Goal: Task Accomplishment & Management: Manage account settings

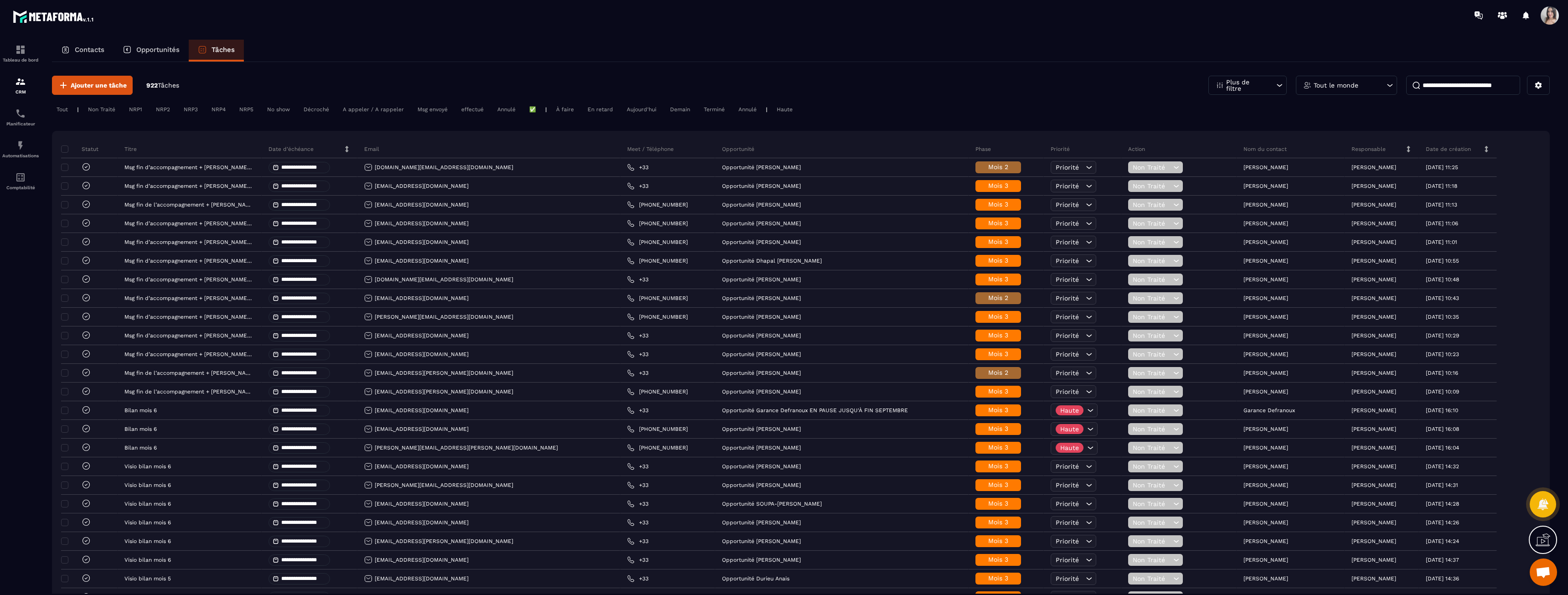
click at [1354, 77] on div "Tout le monde" at bounding box center [1346, 85] width 101 height 19
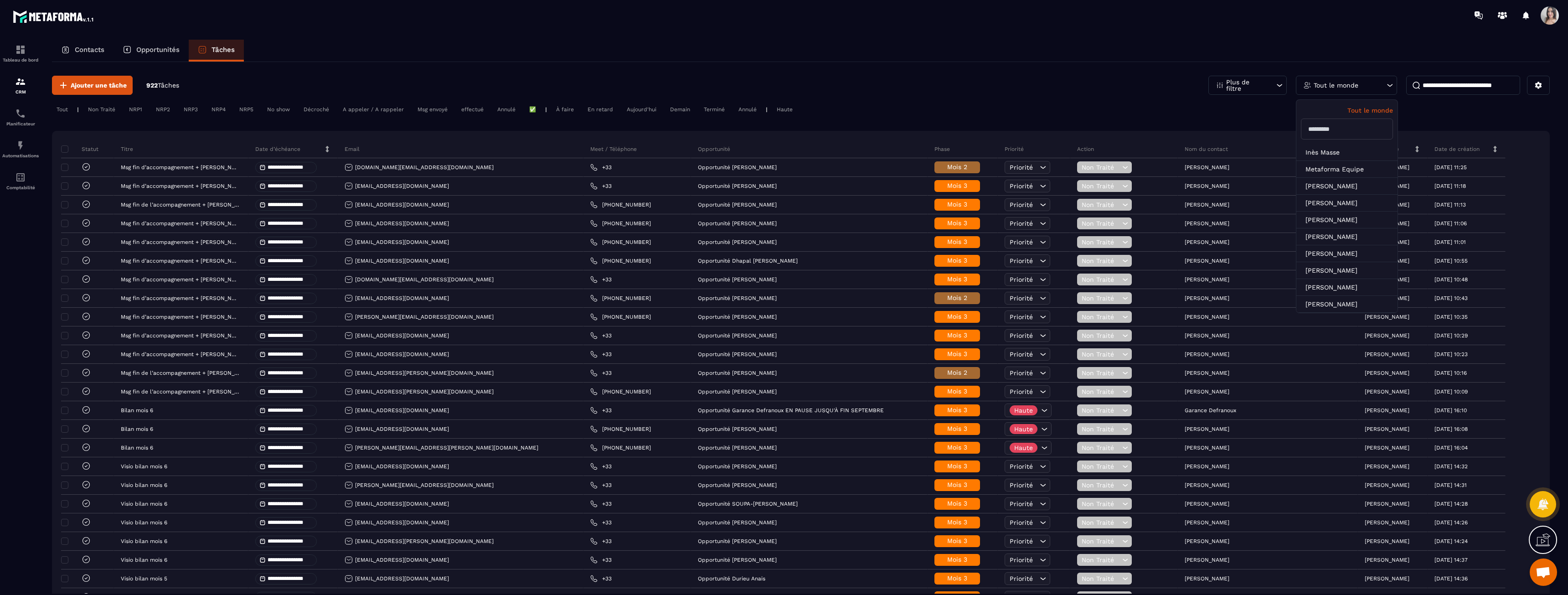
click at [1353, 85] on p "Tout le monde" at bounding box center [1336, 85] width 44 height 6
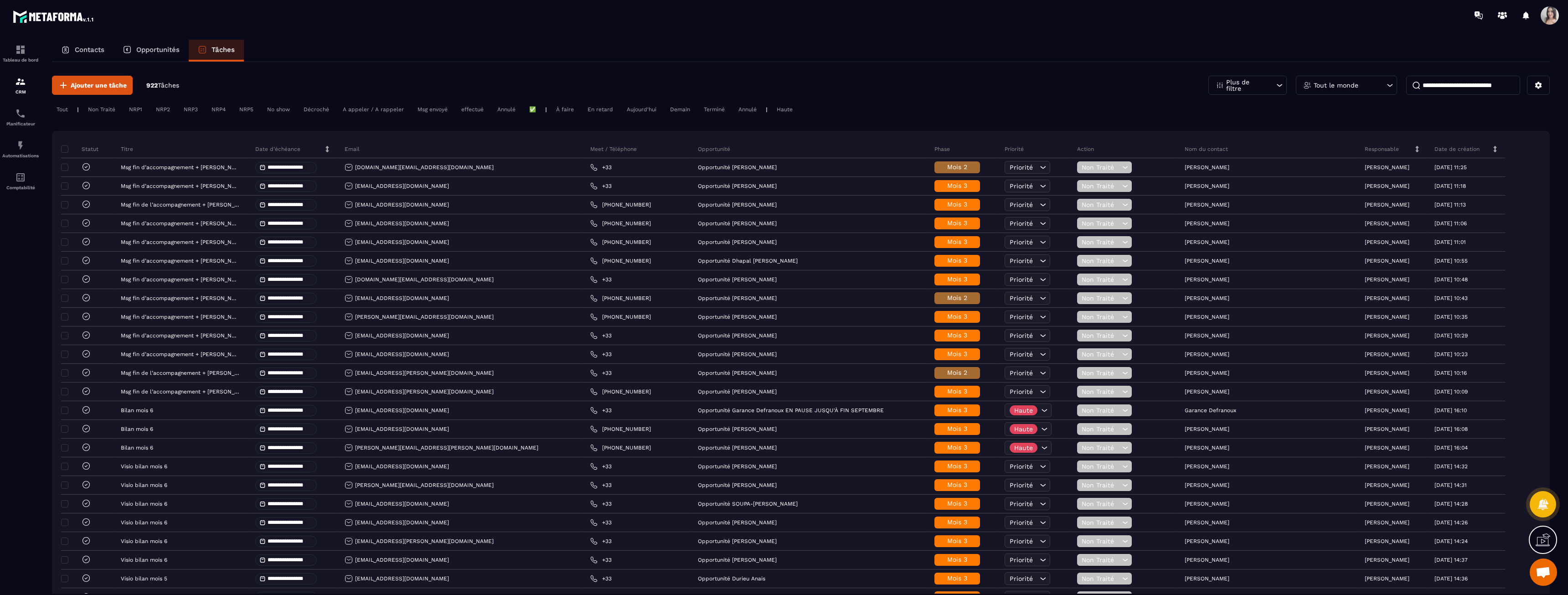
click at [1353, 86] on p "Tout le monde" at bounding box center [1336, 85] width 44 height 6
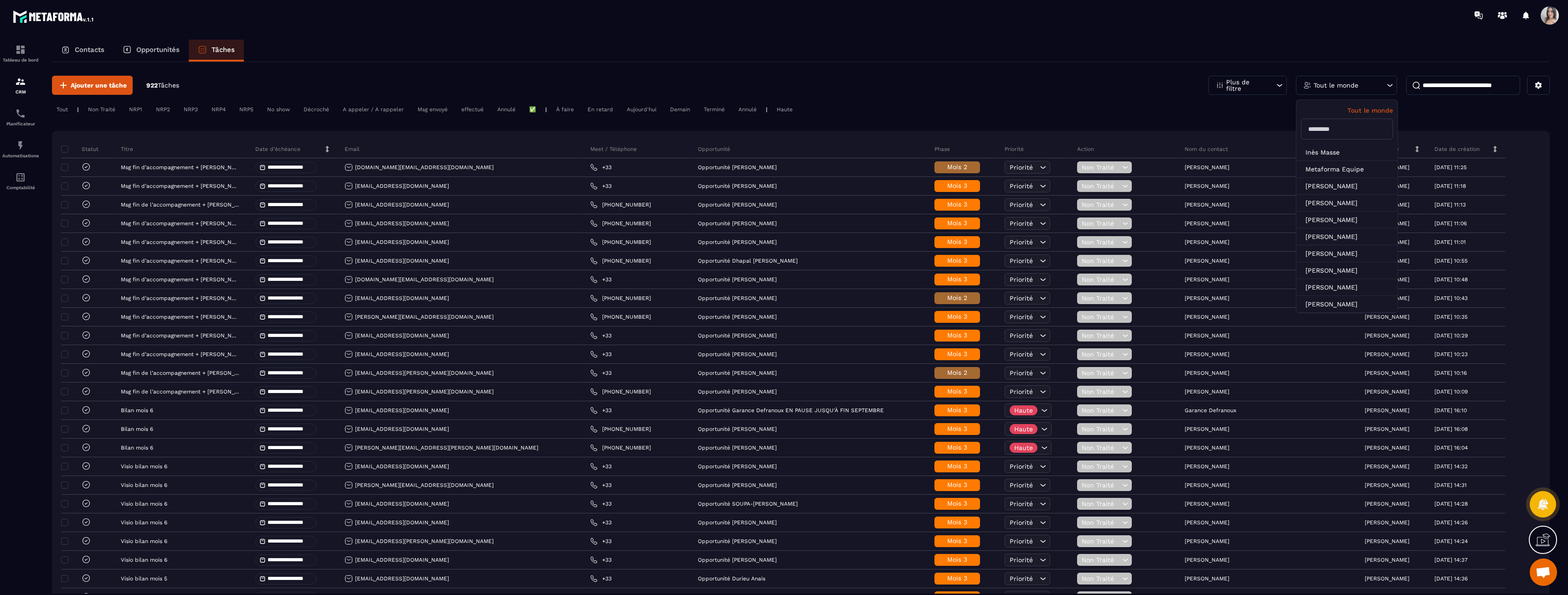
click at [1251, 83] on p "Plus de filtre" at bounding box center [1246, 85] width 40 height 13
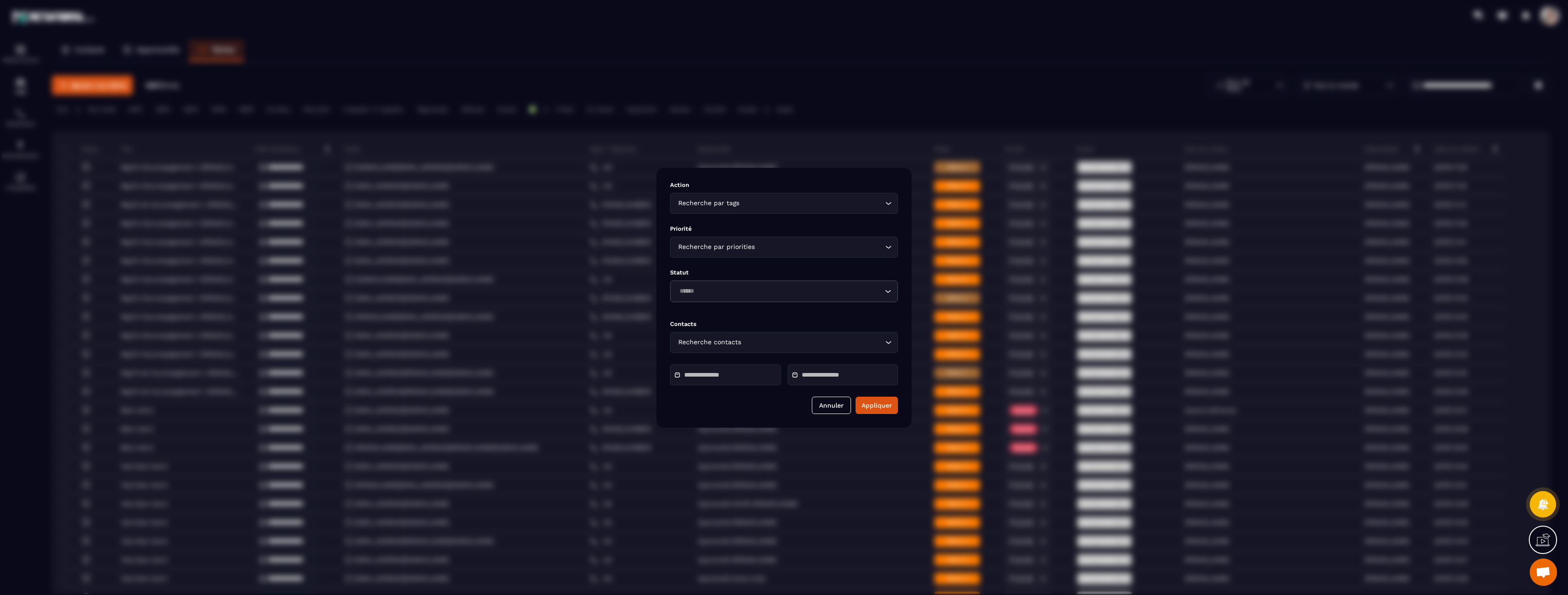
click at [1147, 75] on div "Modal window" at bounding box center [784, 298] width 1568 height 595
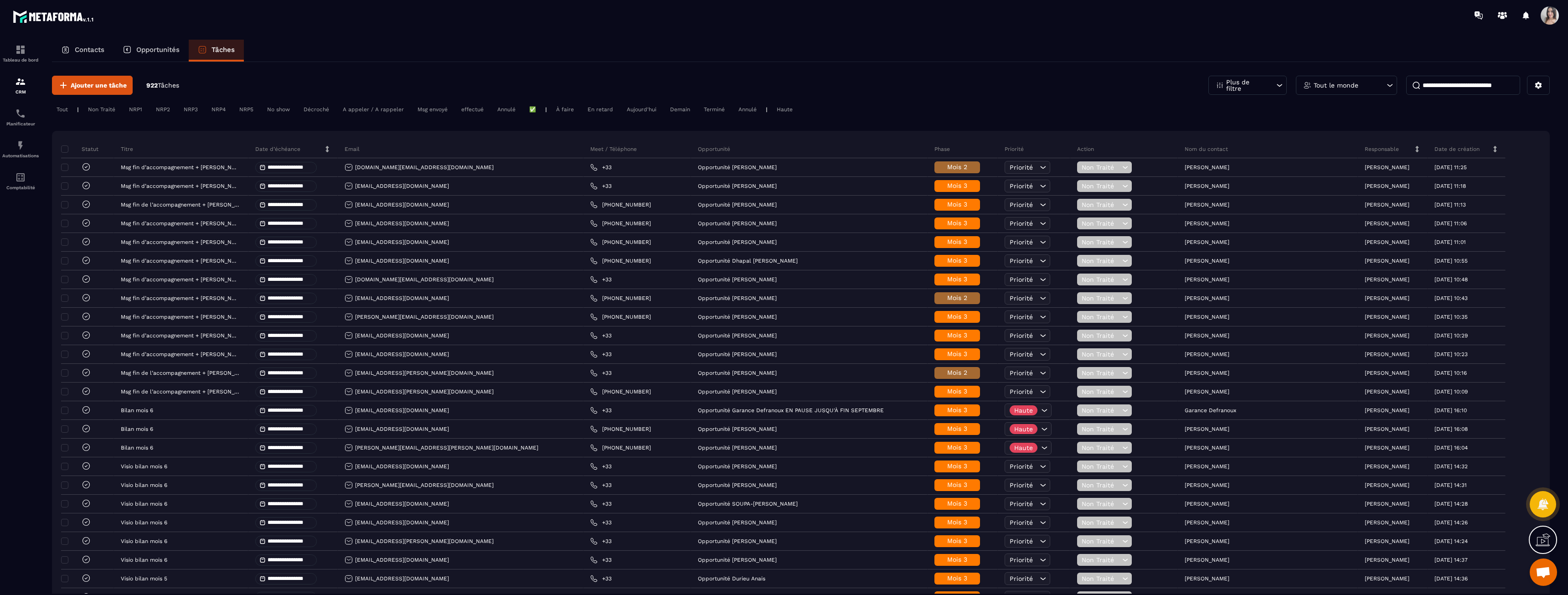
click at [734, 110] on div "Aujourd'hui" at bounding box center [747, 109] width 27 height 11
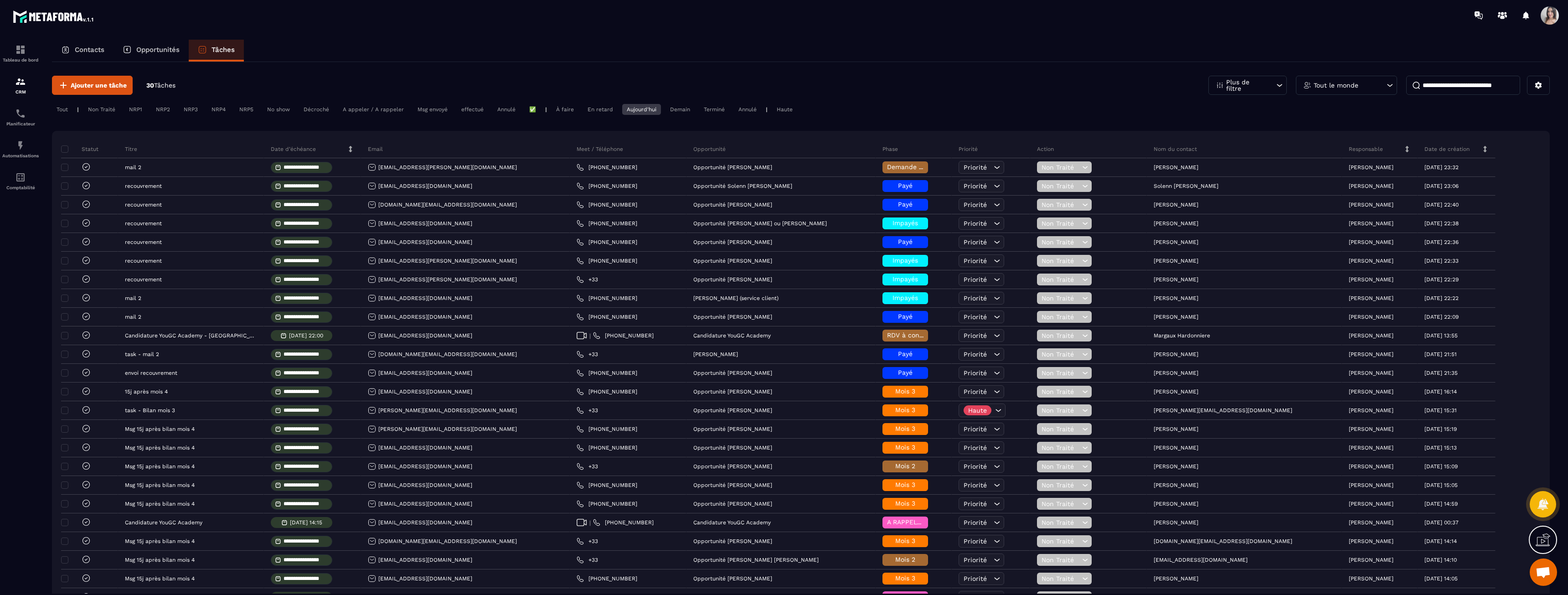
click at [1358, 89] on div "Tout le monde" at bounding box center [1346, 85] width 101 height 19
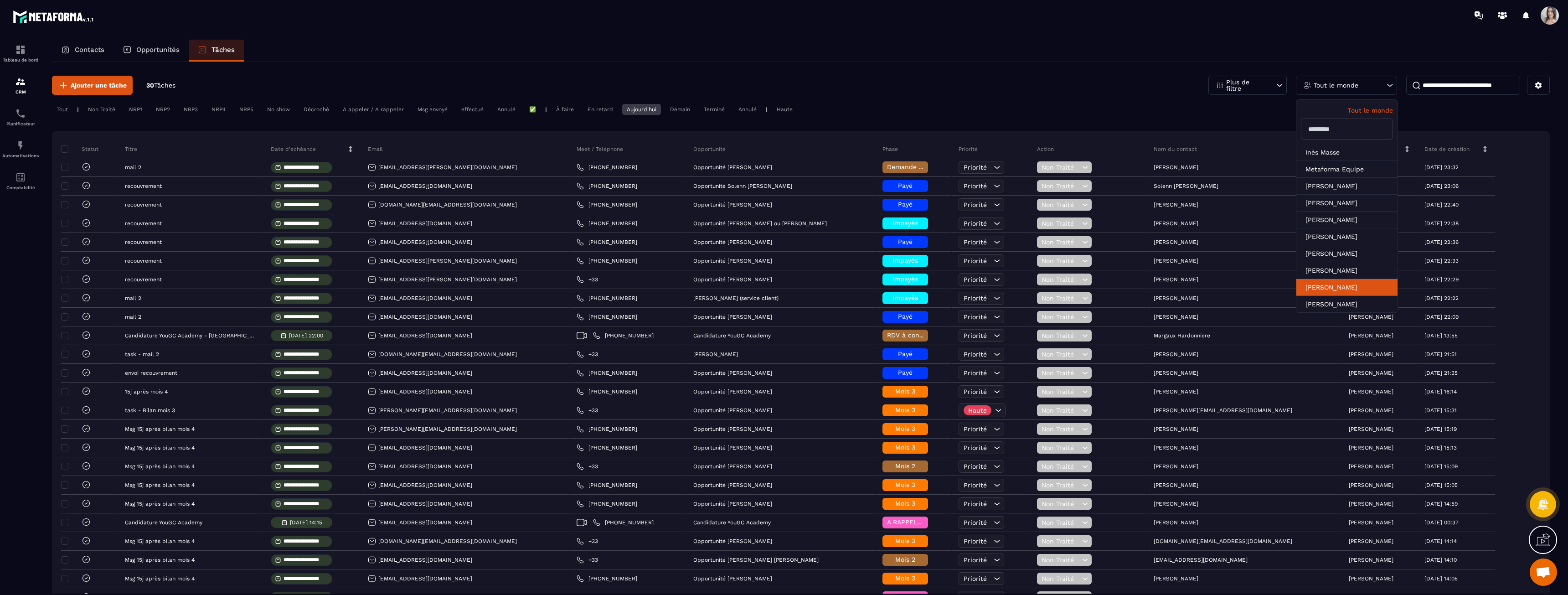
click at [1338, 296] on li "[PERSON_NAME]" at bounding box center [1347, 304] width 101 height 17
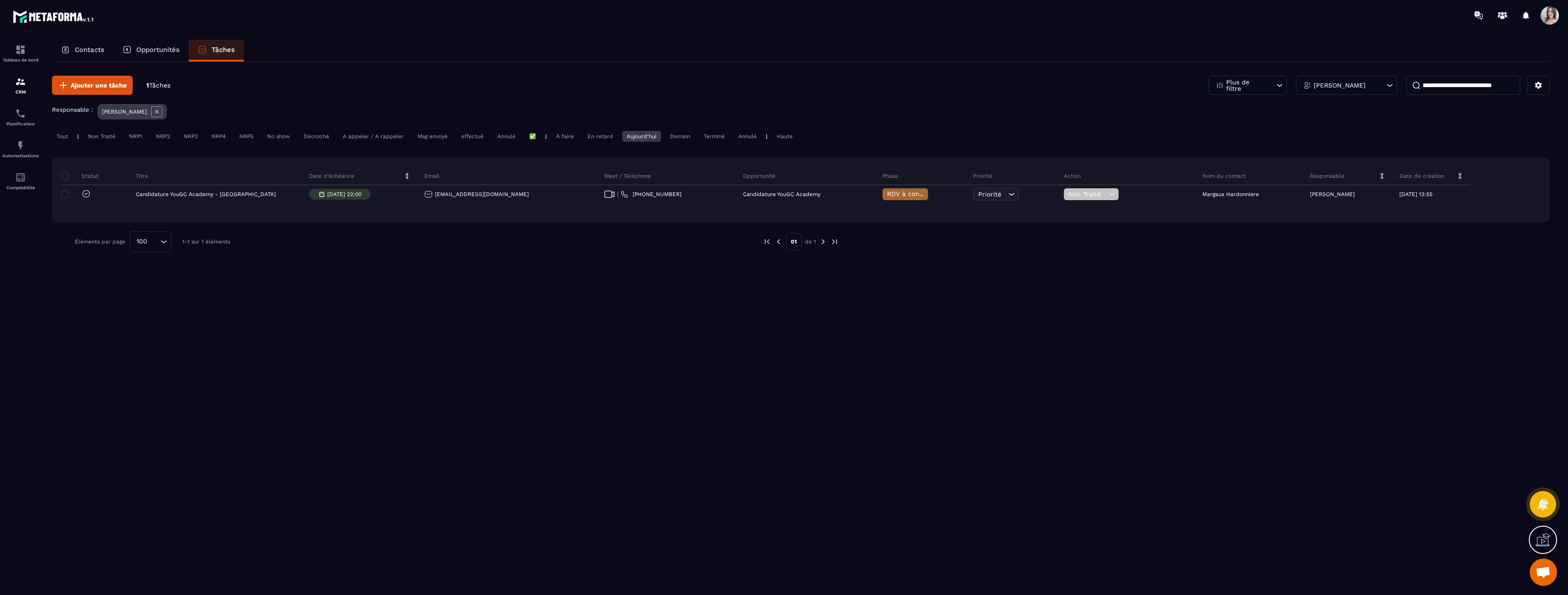
click at [1324, 88] on div "[PERSON_NAME]" at bounding box center [1346, 85] width 101 height 19
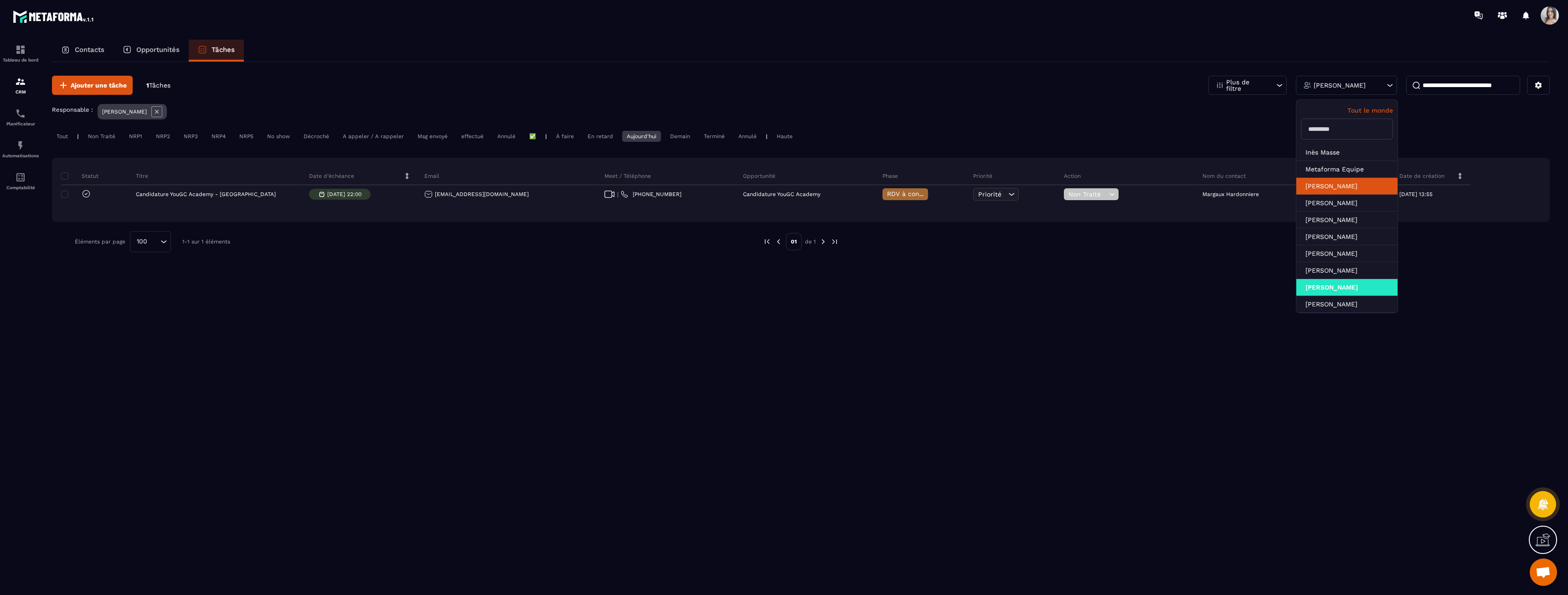
click at [1334, 194] on li "[PERSON_NAME]" at bounding box center [1347, 202] width 101 height 17
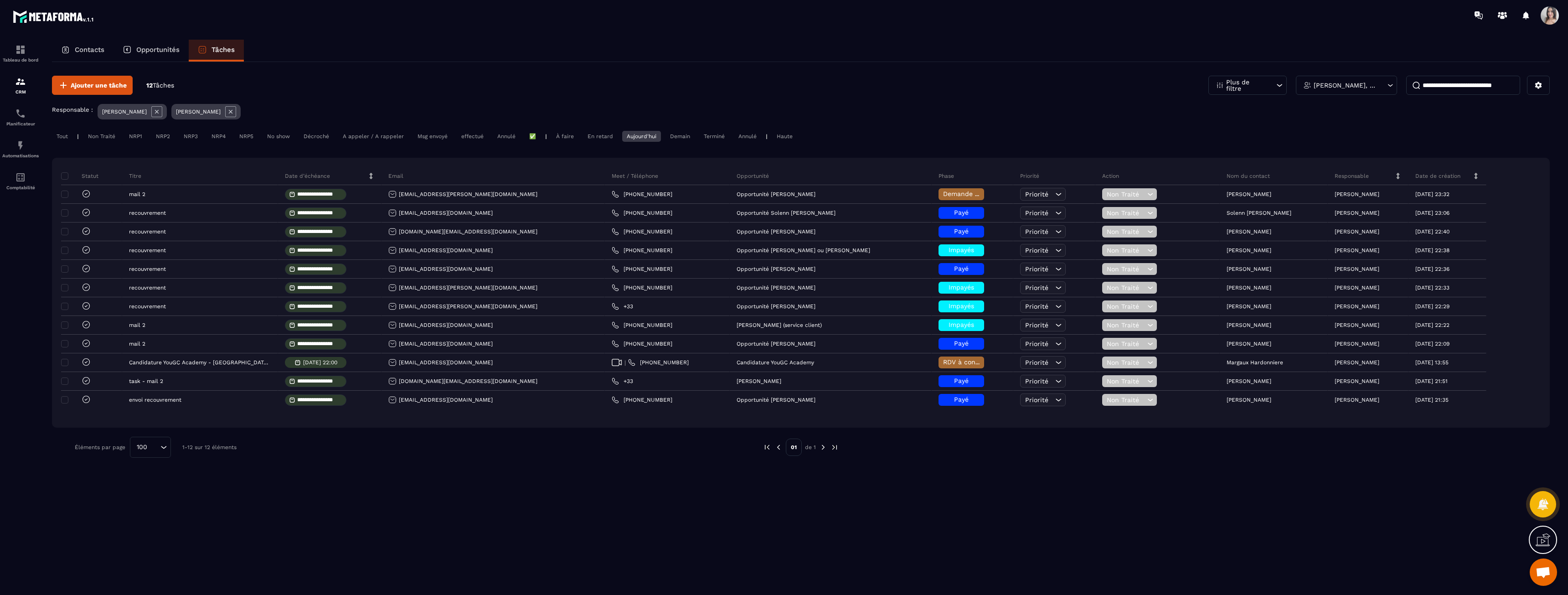
click at [1311, 88] on div "[PERSON_NAME], [PERSON_NAME]" at bounding box center [1346, 85] width 101 height 19
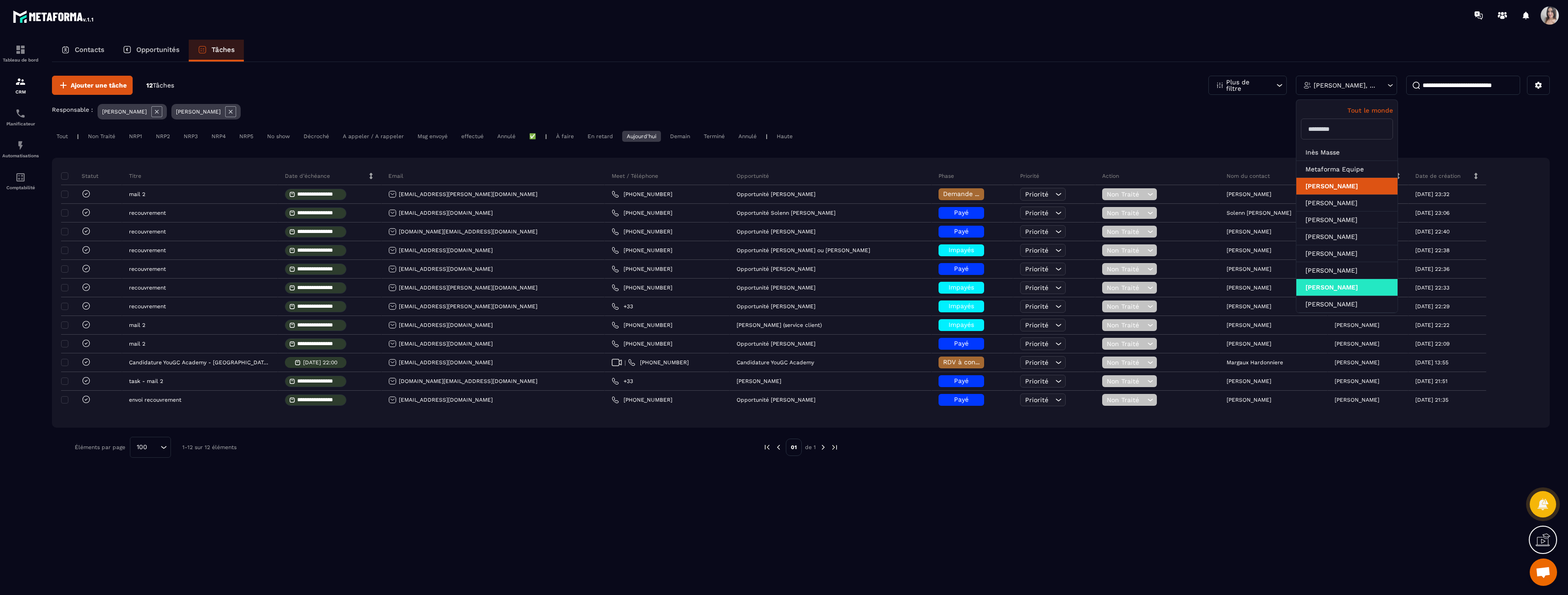
click at [1348, 188] on li "[PERSON_NAME]" at bounding box center [1347, 186] width 101 height 17
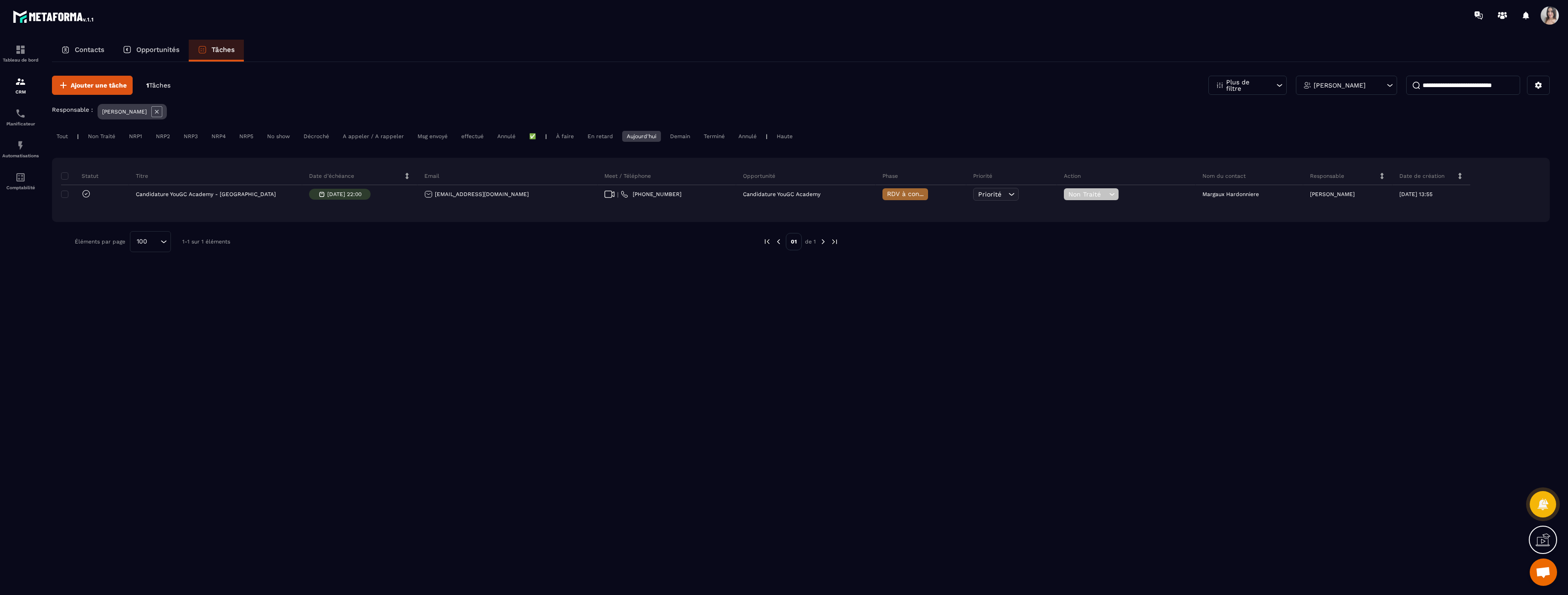
click at [1337, 86] on p "[PERSON_NAME]" at bounding box center [1340, 85] width 52 height 6
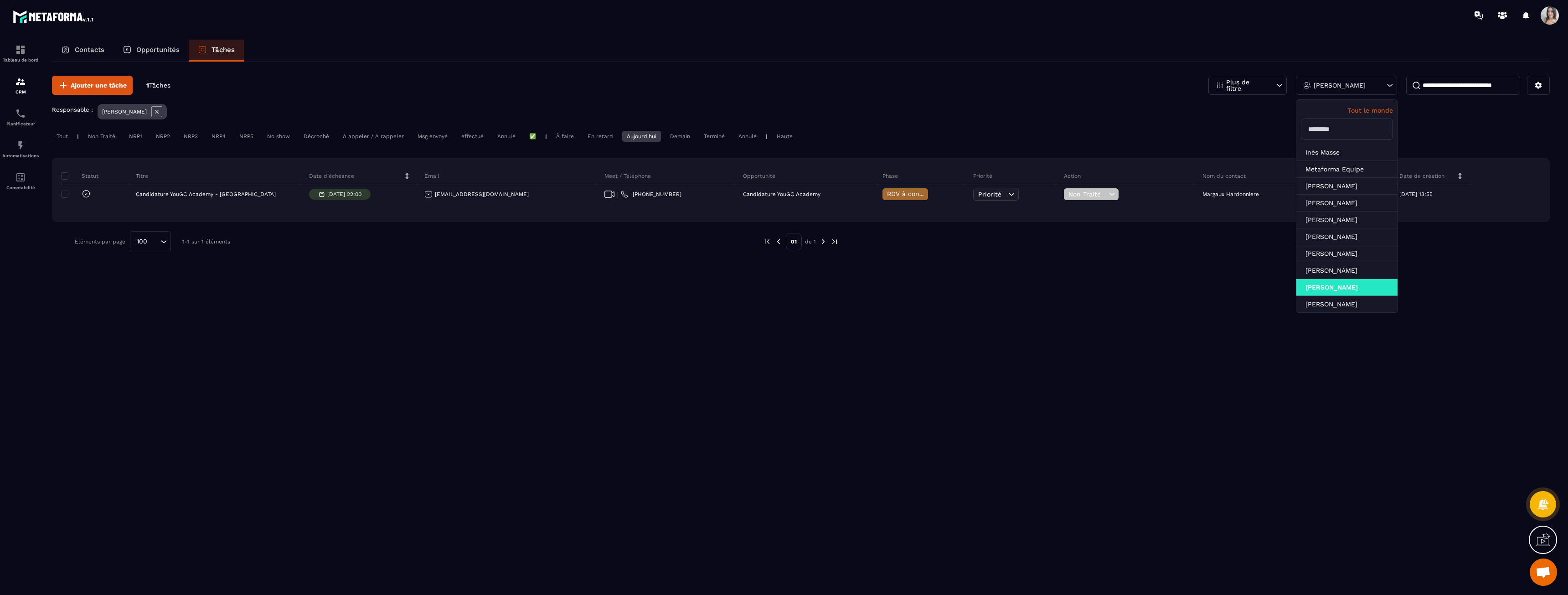
click at [1039, 128] on div "Ajouter une tâche 1 Tâches Plus de filtre [PERSON_NAME] Tout le monde [PERSON_N…" at bounding box center [800, 164] width 1498 height 204
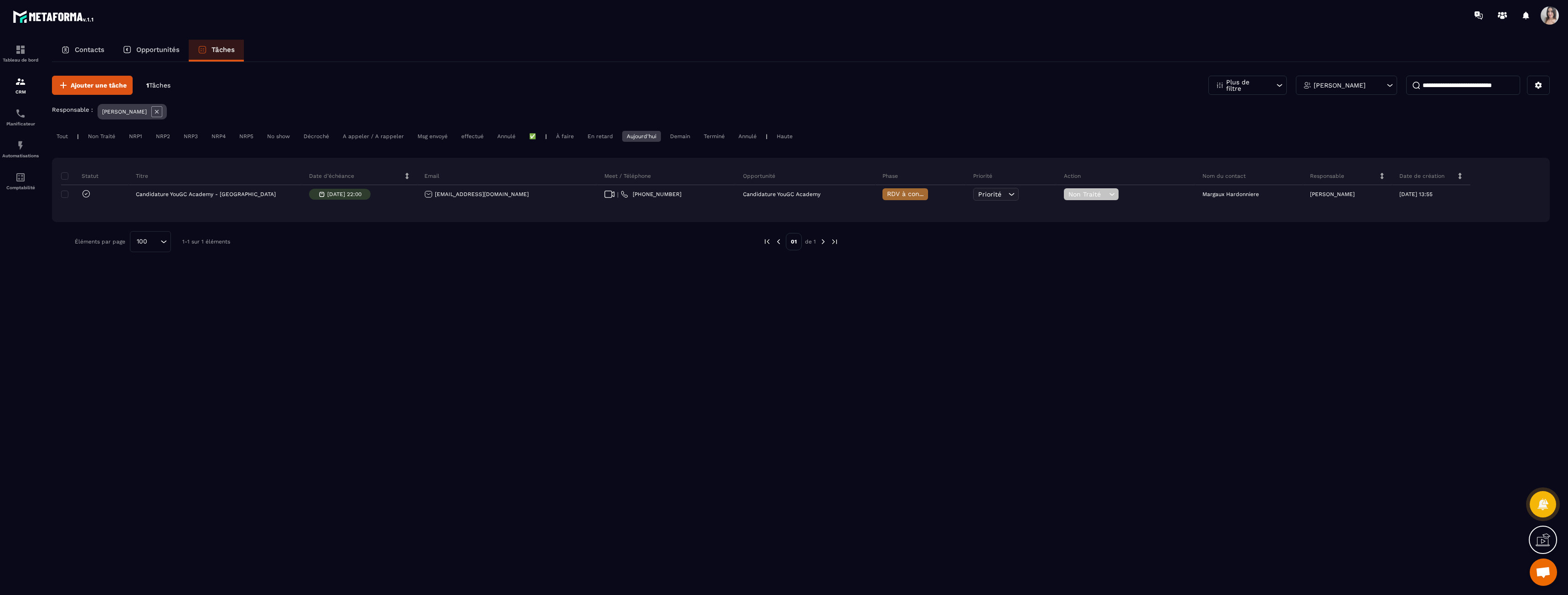
click at [699, 135] on div "En retard" at bounding box center [714, 136] width 30 height 11
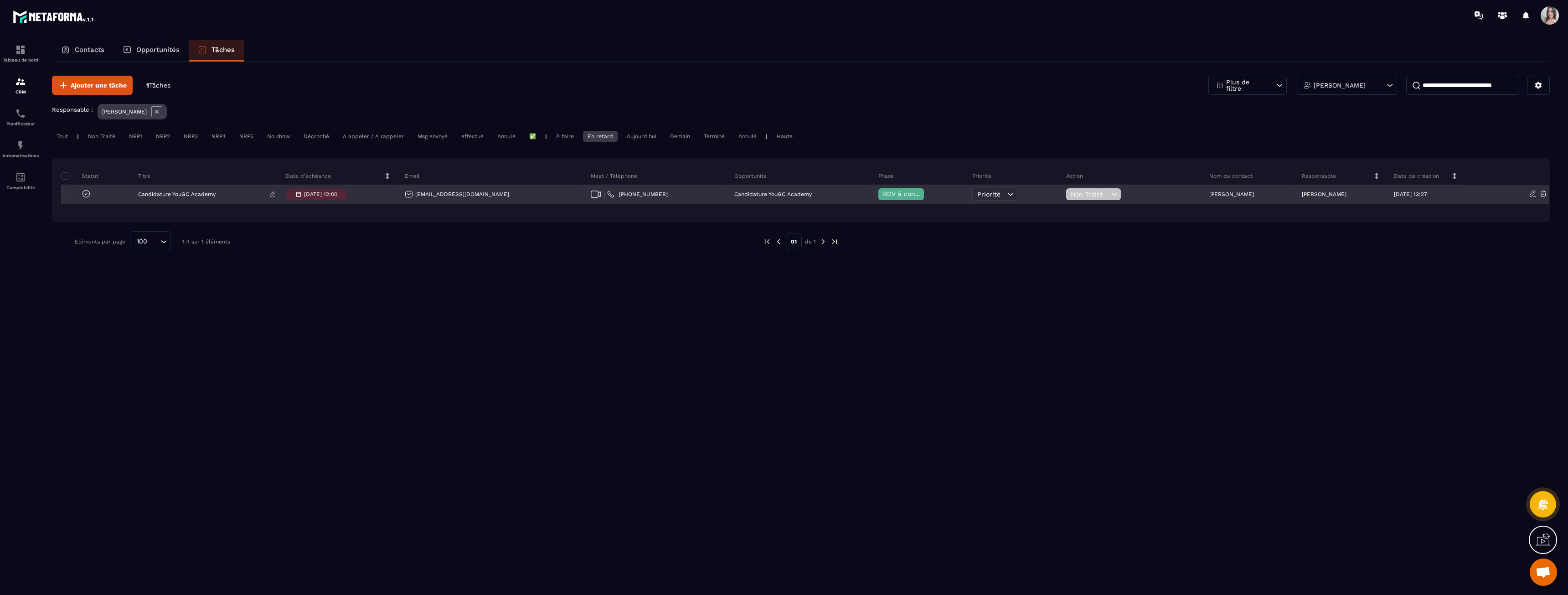
click at [205, 196] on p "Candidature YouGC Academy" at bounding box center [177, 194] width 78 height 6
